Goal: Check status: Check status

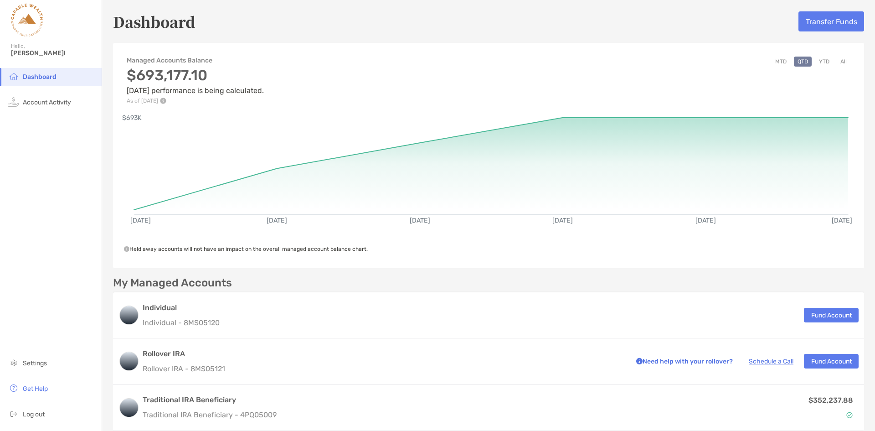
click at [822, 62] on button "YTD" at bounding box center [824, 62] width 18 height 10
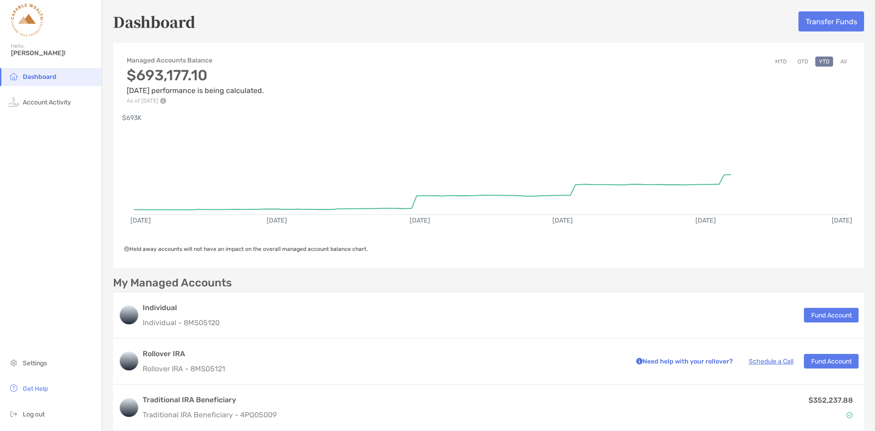
click at [822, 62] on button "YTD" at bounding box center [824, 62] width 18 height 10
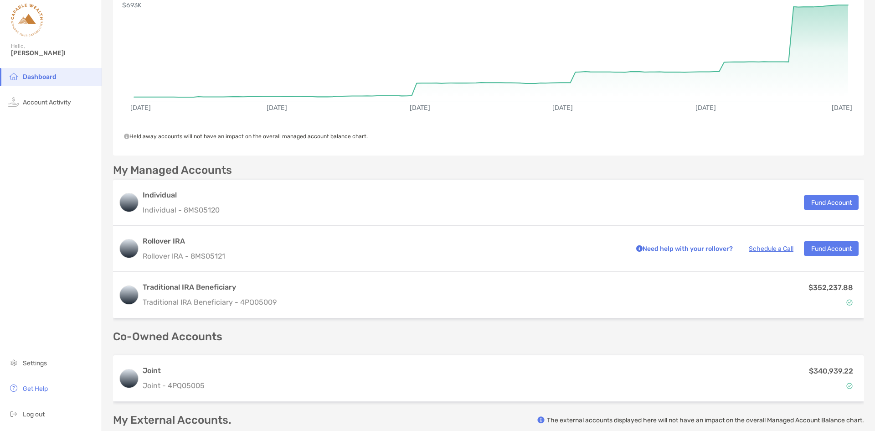
scroll to position [114, 0]
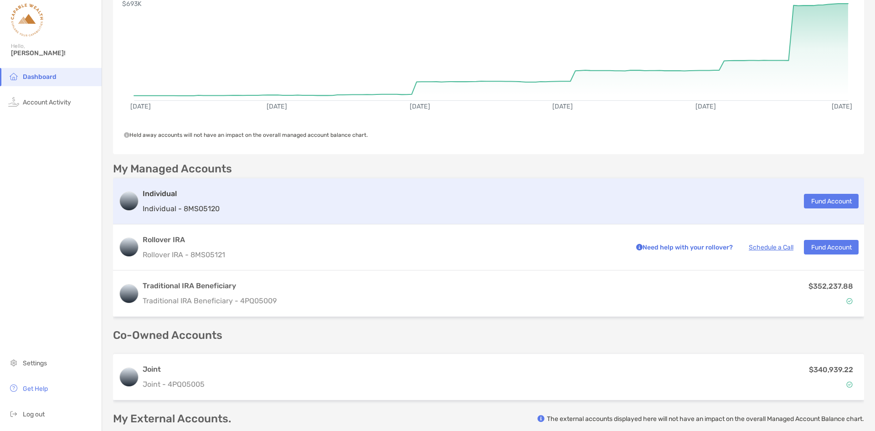
click at [168, 201] on div "Individual Individual - 8MS05120" at bounding box center [181, 201] width 77 height 26
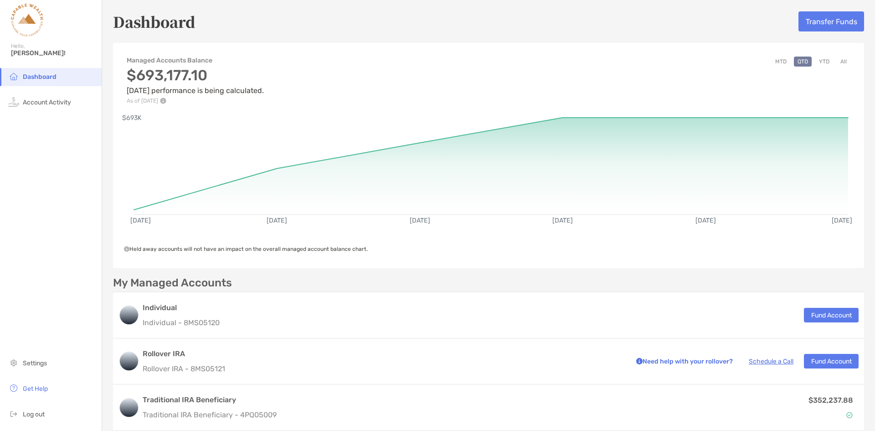
click at [815, 61] on button "YTD" at bounding box center [824, 62] width 18 height 10
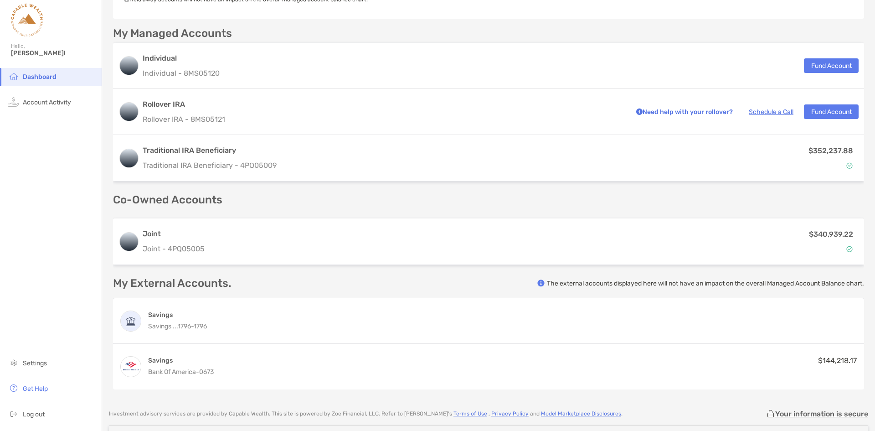
scroll to position [244, 0]
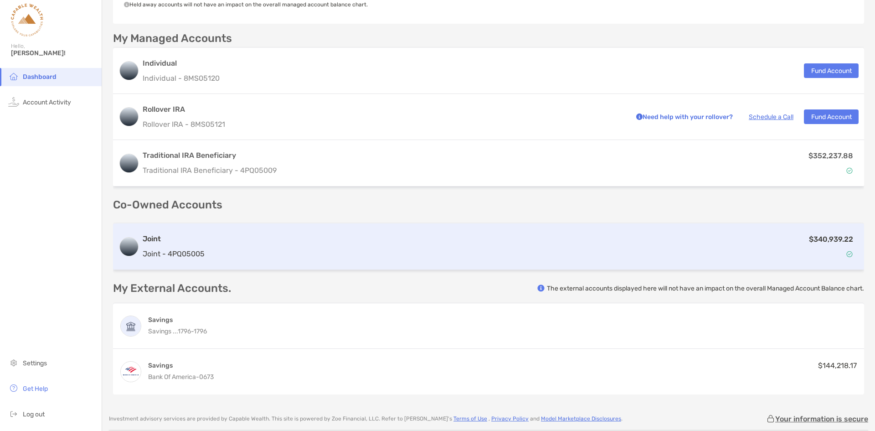
click at [396, 255] on div "$340,939.22" at bounding box center [533, 246] width 650 height 26
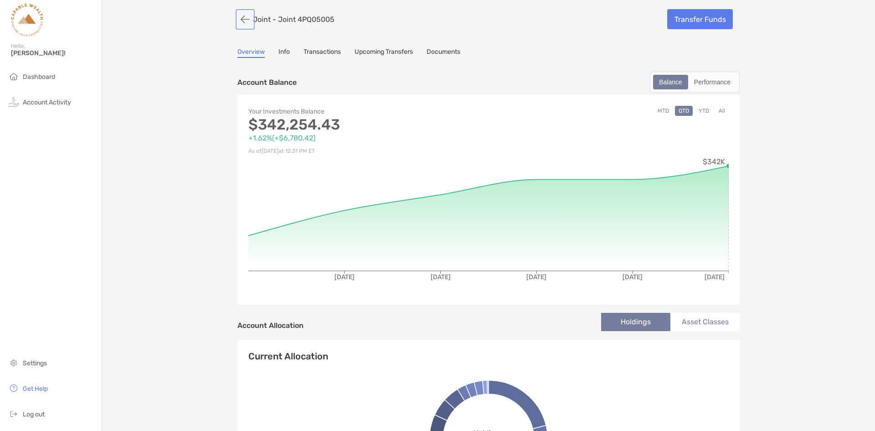
click at [240, 19] on button "button" at bounding box center [244, 19] width 15 height 17
